Goal: Transaction & Acquisition: Purchase product/service

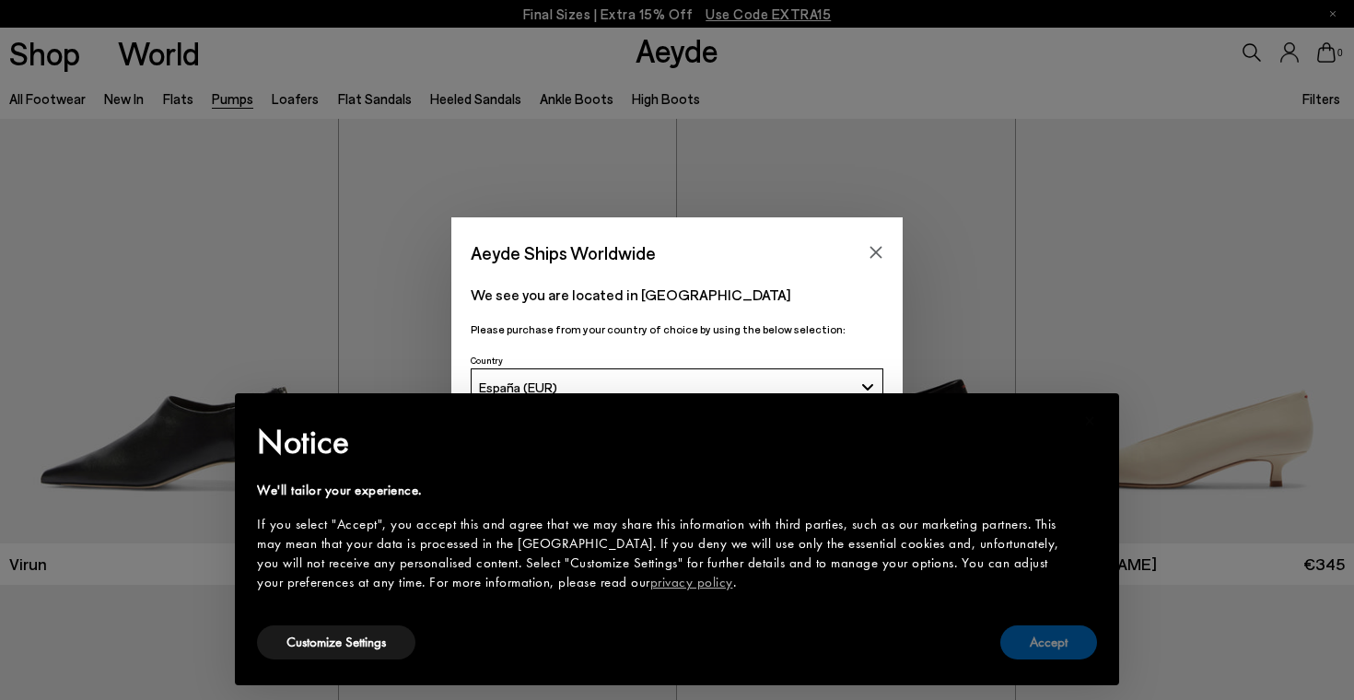
click at [1055, 638] on button "Accept" at bounding box center [1048, 642] width 97 height 34
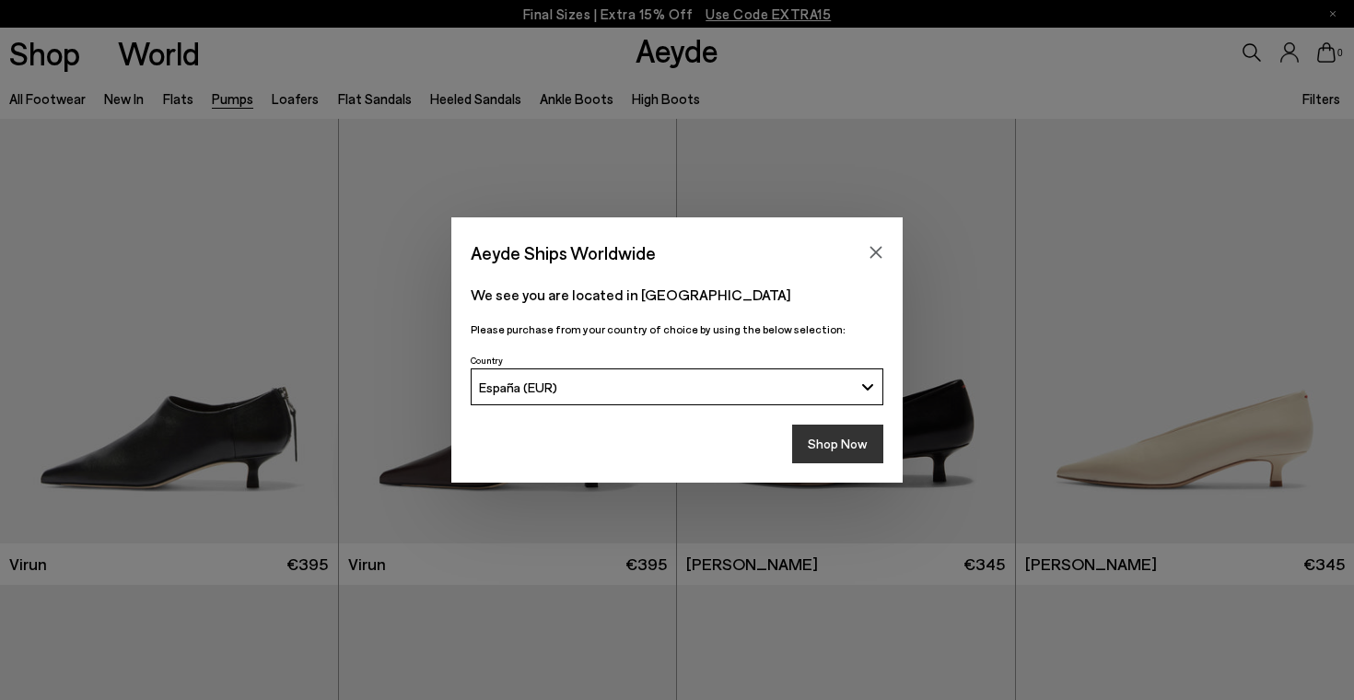
click at [832, 439] on button "Shop Now" at bounding box center [837, 444] width 91 height 39
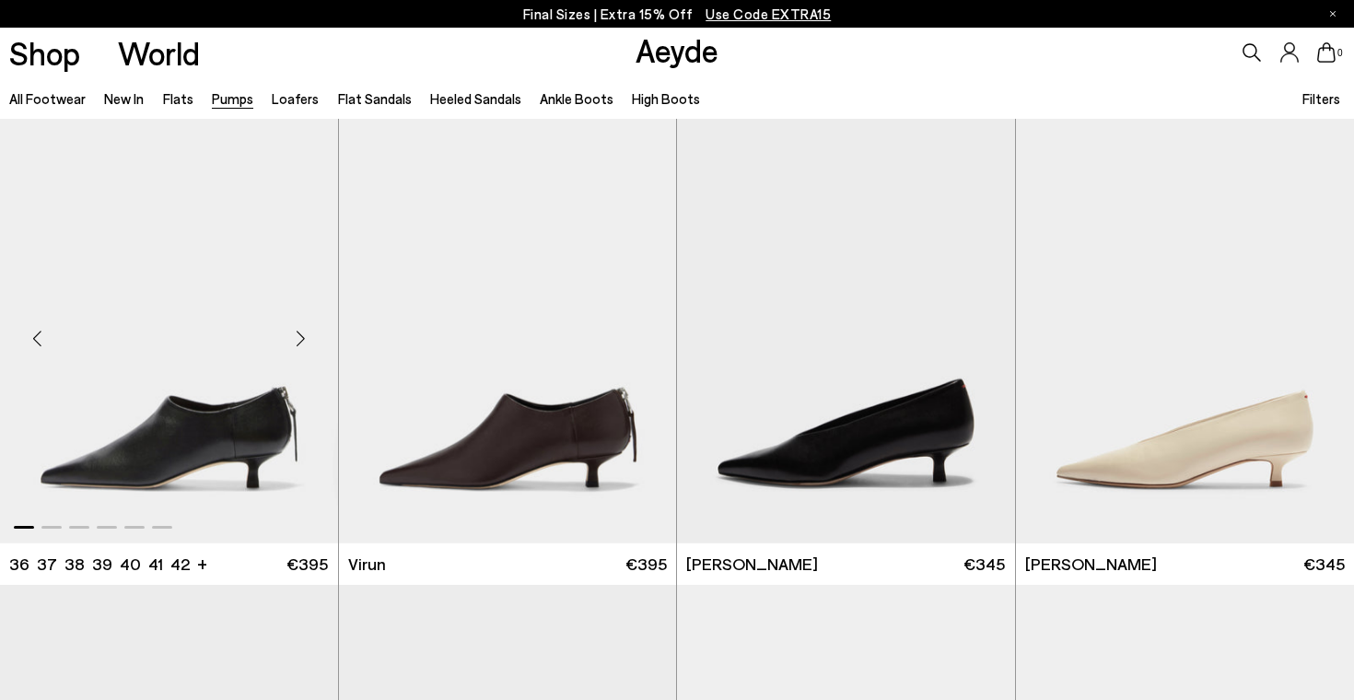
click at [298, 339] on div "Next slide" at bounding box center [301, 338] width 55 height 55
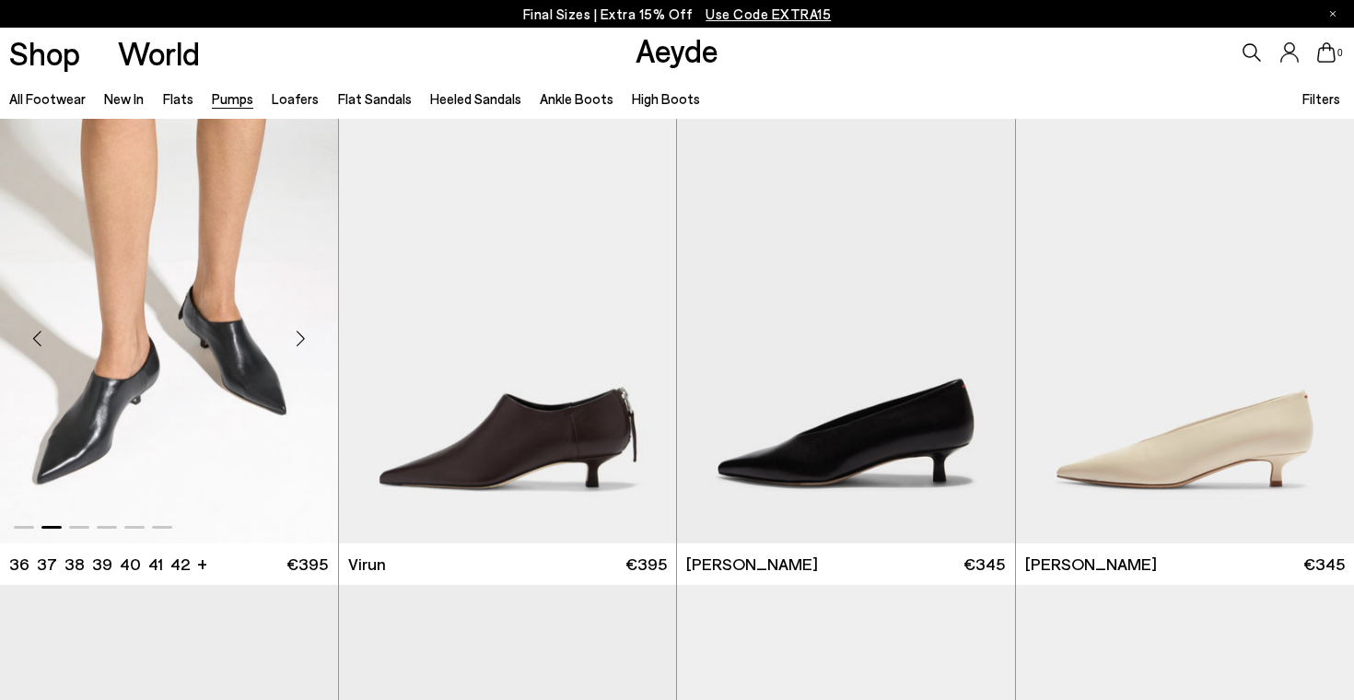
click at [298, 339] on div "Next slide" at bounding box center [301, 338] width 55 height 55
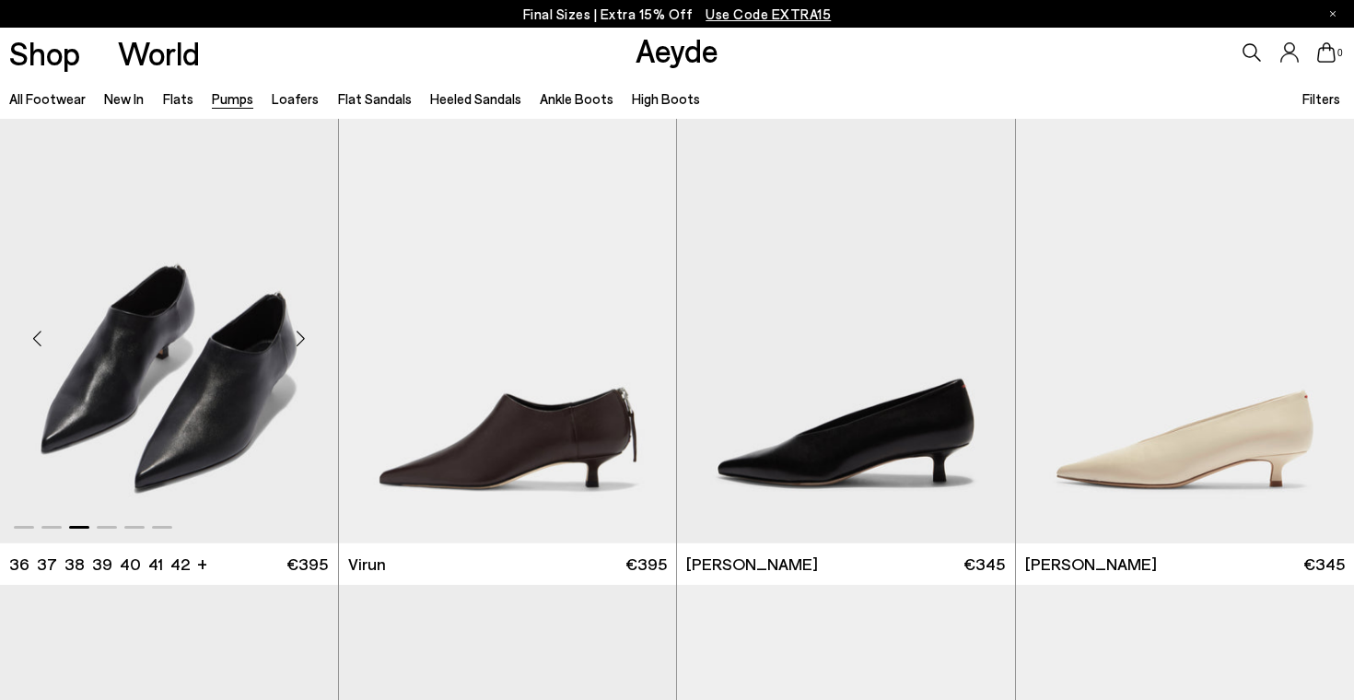
click at [298, 339] on div "Next slide" at bounding box center [301, 338] width 55 height 55
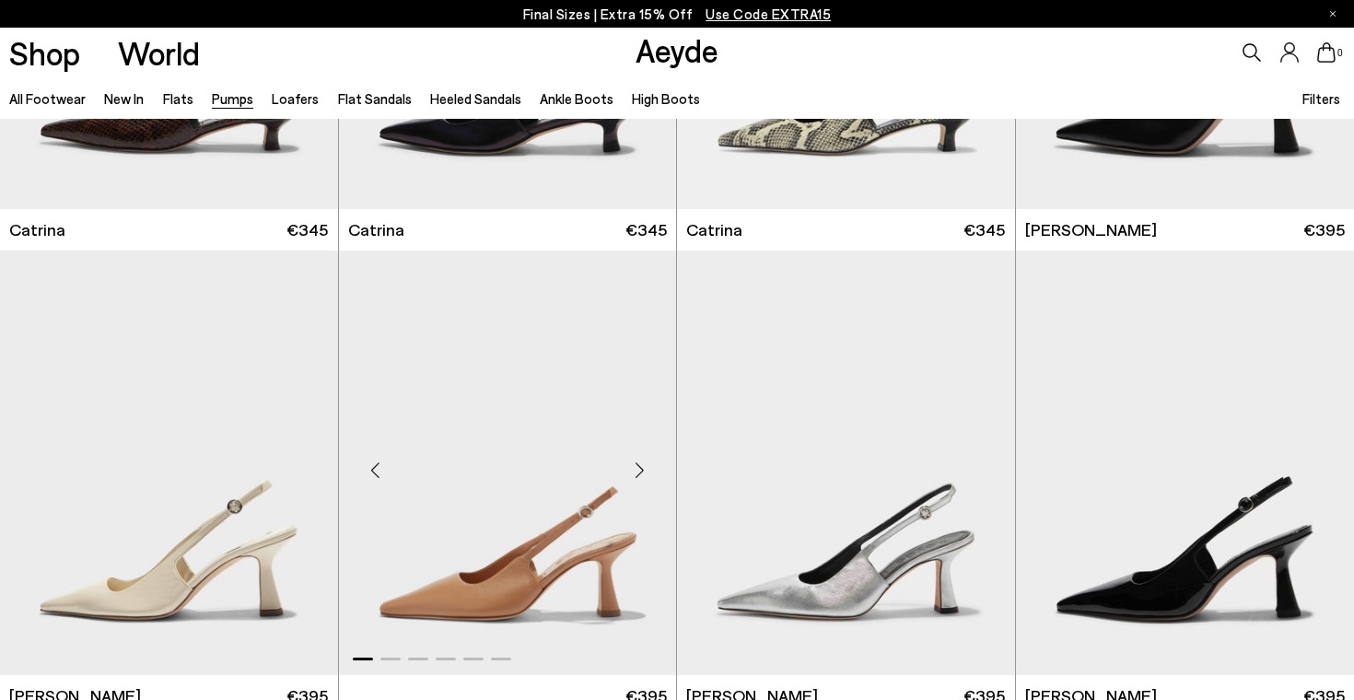
scroll to position [5460, 0]
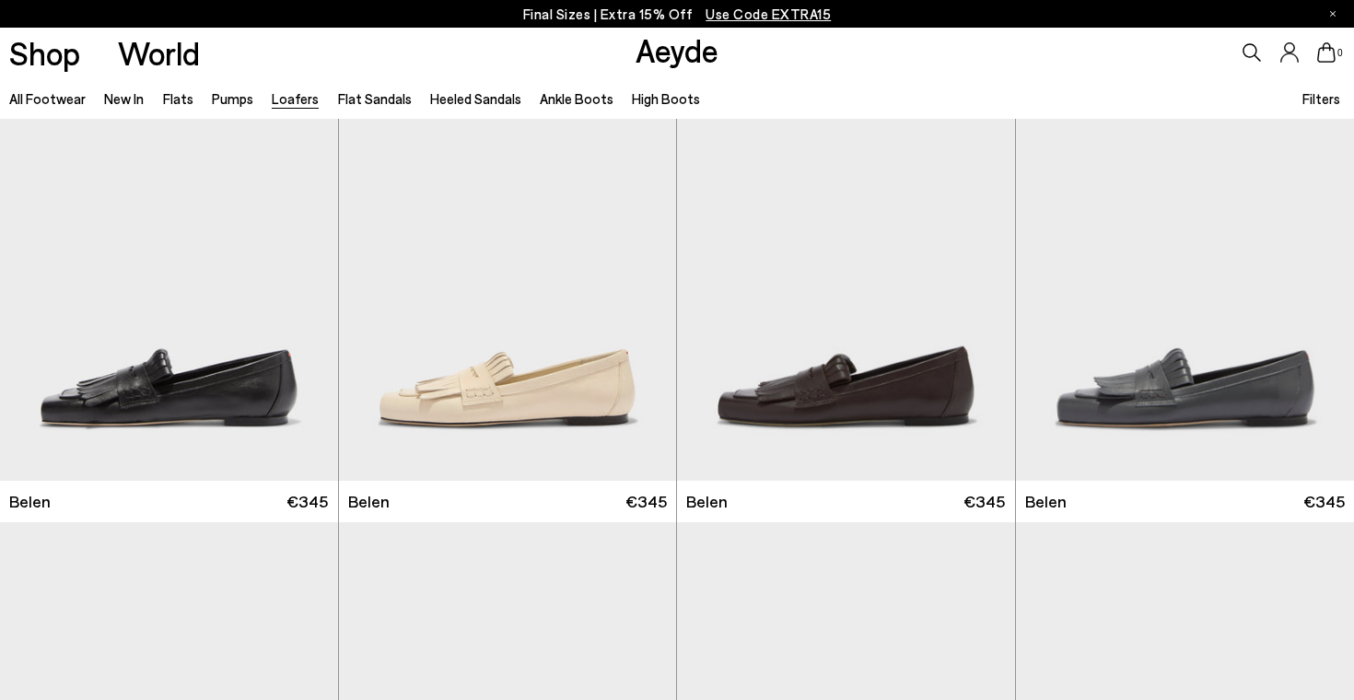
scroll to position [79, 0]
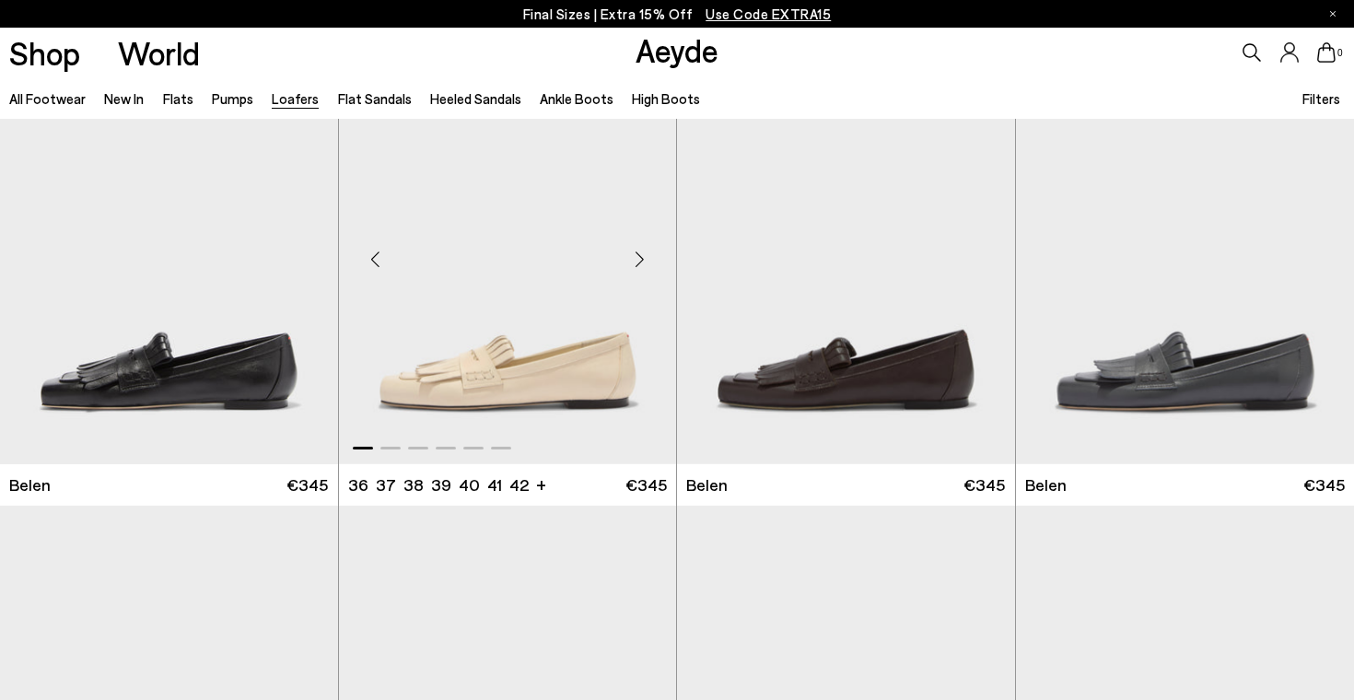
click at [580, 382] on img "1 / 6" at bounding box center [508, 252] width 338 height 425
